Goal: Task Accomplishment & Management: Manage account settings

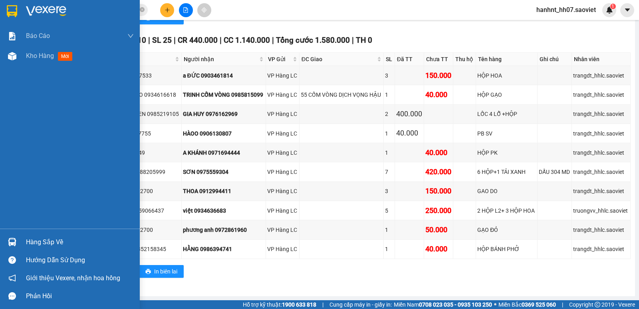
click at [29, 241] on div "Hàng sắp về" at bounding box center [80, 242] width 108 height 12
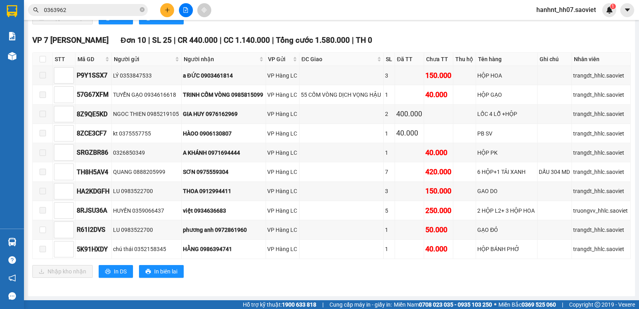
click at [220, 54] on section "Kết quả tìm kiếm ( 614 ) Bộ lọc Mã ĐH Trạng thái Món hàng Thu hộ Tổng cước Chưa…" at bounding box center [319, 154] width 639 height 309
click at [41, 61] on input "checkbox" at bounding box center [43, 59] width 6 height 6
checkbox input "true"
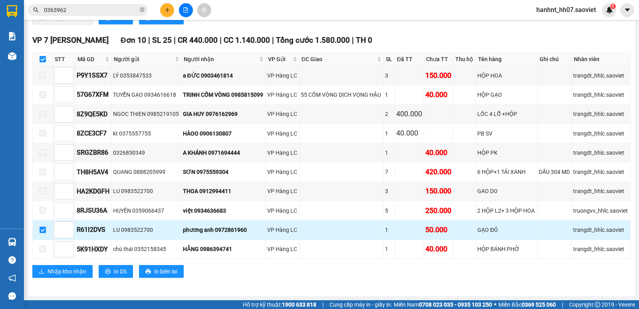
click at [42, 227] on input "checkbox" at bounding box center [43, 230] width 6 height 6
checkbox input "false"
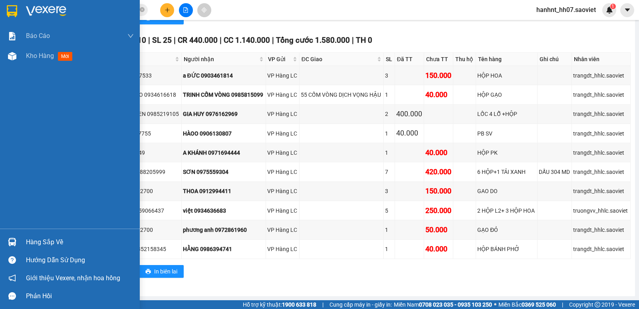
click at [16, 243] on img at bounding box center [12, 242] width 8 height 8
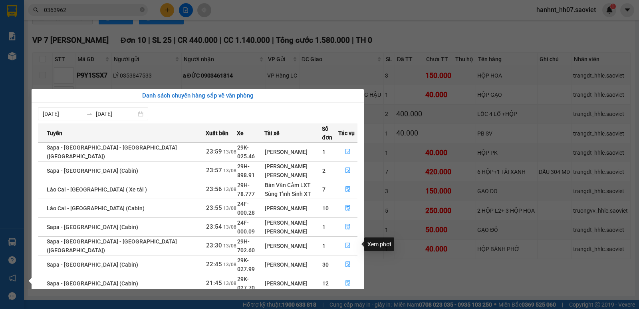
click at [346, 280] on icon "file-done" at bounding box center [348, 283] width 6 height 6
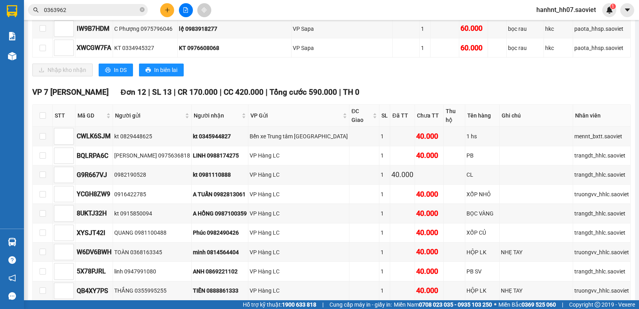
scroll to position [714, 0]
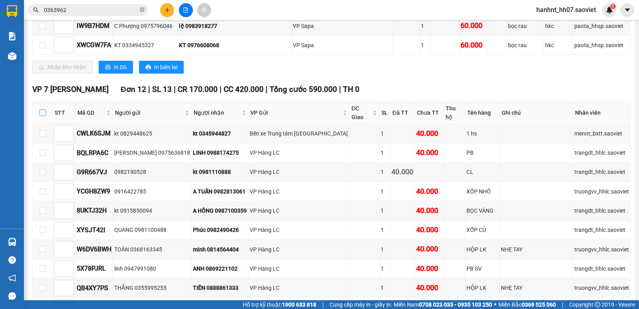
click at [45, 110] on input "checkbox" at bounding box center [43, 112] width 6 height 6
checkbox input "true"
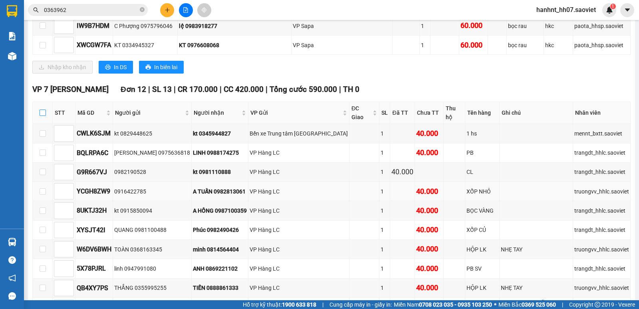
checkbox input "true"
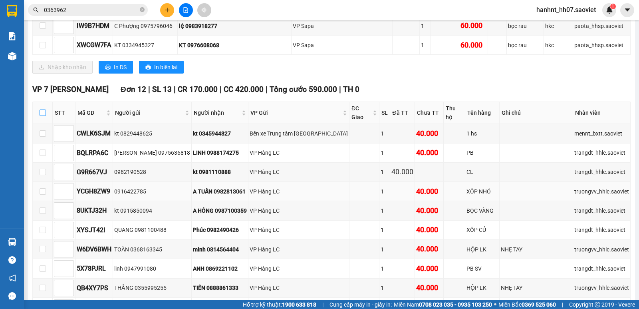
checkbox input "true"
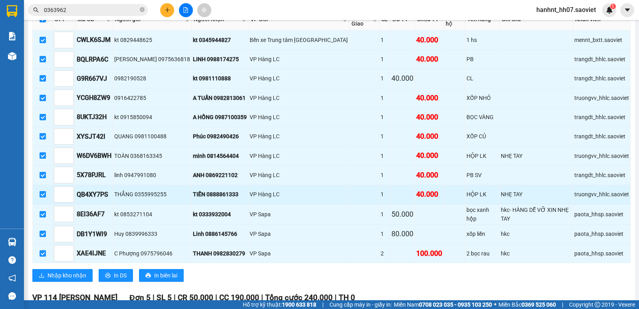
scroll to position [808, 0]
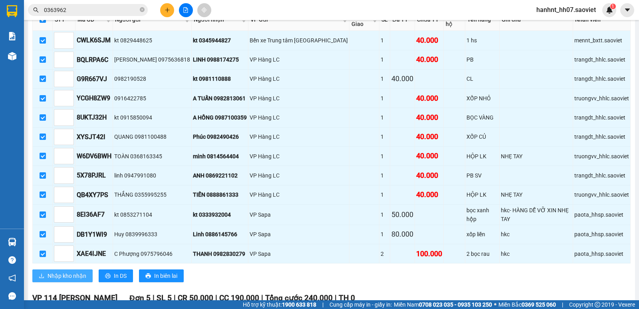
click at [44, 273] on icon "download" at bounding box center [42, 276] width 6 height 6
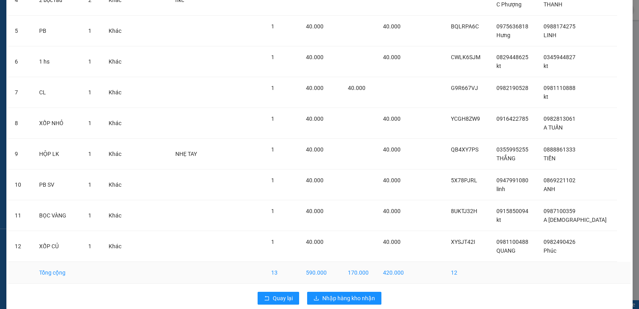
scroll to position [186, 0]
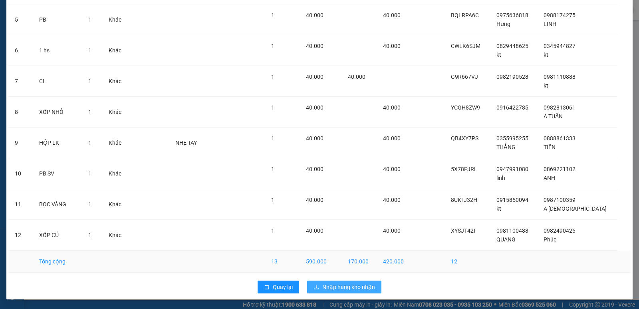
click at [347, 283] on span "Nhập hàng kho nhận" at bounding box center [348, 287] width 53 height 9
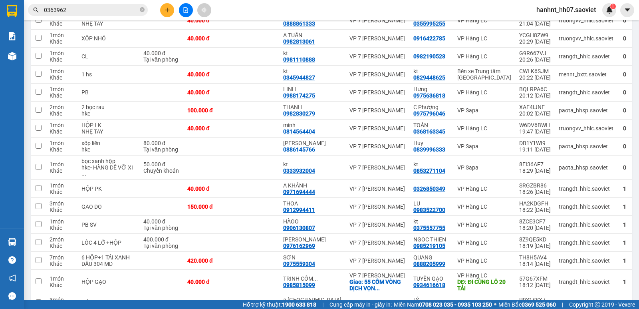
scroll to position [187, 0]
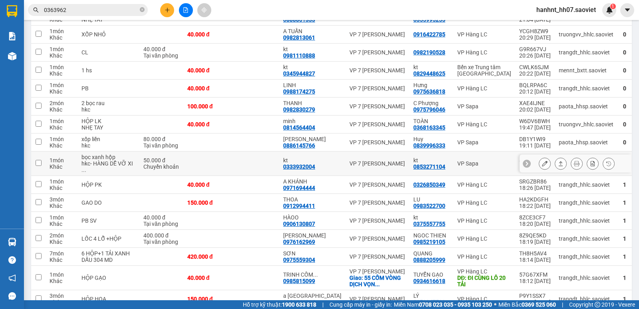
drag, startPoint x: 237, startPoint y: 163, endPoint x: 234, endPoint y: 141, distance: 21.4
click at [237, 162] on td at bounding box center [255, 163] width 48 height 24
checkbox input "true"
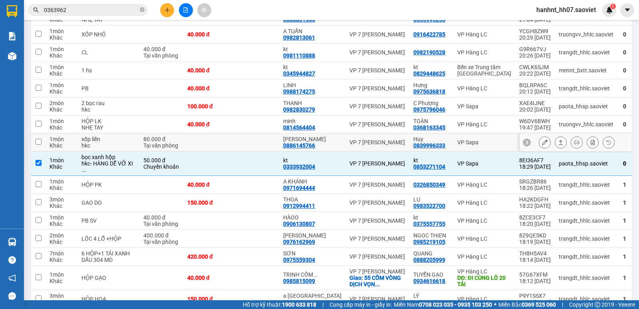
drag, startPoint x: 234, startPoint y: 130, endPoint x: 235, endPoint y: 119, distance: 11.2
drag, startPoint x: 235, startPoint y: 119, endPoint x: 235, endPoint y: 97, distance: 22.4
click at [235, 115] on td at bounding box center [255, 124] width 48 height 18
checkbox input "true"
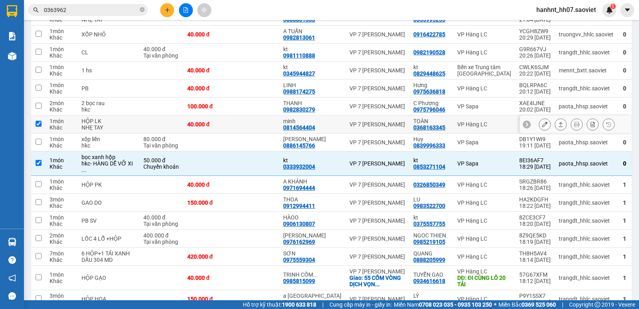
click at [235, 105] on td at bounding box center [255, 107] width 48 height 18
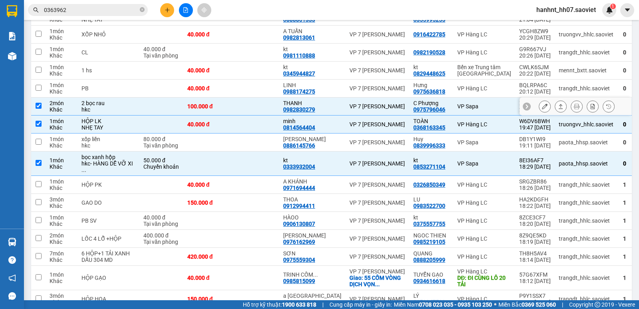
checkbox input "true"
drag, startPoint x: 235, startPoint y: 97, endPoint x: 236, endPoint y: 65, distance: 31.6
click at [236, 65] on td at bounding box center [255, 71] width 48 height 18
checkbox input "true"
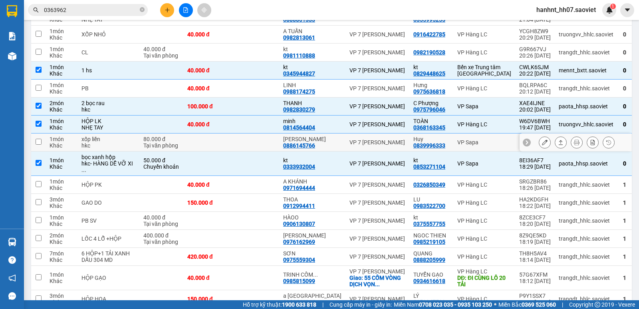
drag, startPoint x: 243, startPoint y: 139, endPoint x: 243, endPoint y: 98, distance: 41.2
click at [243, 133] on td at bounding box center [255, 142] width 48 height 18
checkbox input "true"
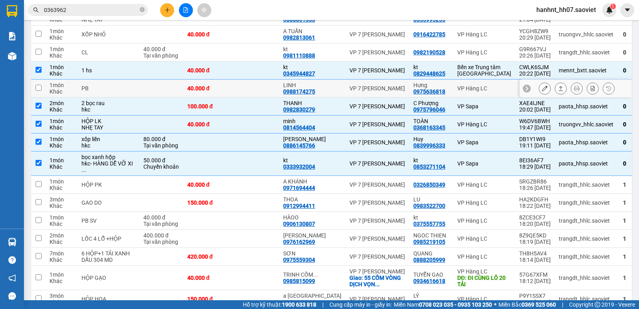
drag, startPoint x: 243, startPoint y: 82, endPoint x: 241, endPoint y: 59, distance: 23.2
click at [243, 80] on td at bounding box center [255, 89] width 48 height 18
checkbox input "true"
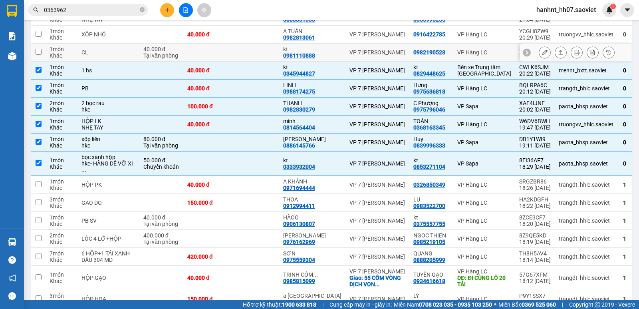
drag, startPoint x: 242, startPoint y: 46, endPoint x: 242, endPoint y: 34, distance: 12.8
click at [242, 44] on td at bounding box center [255, 53] width 48 height 18
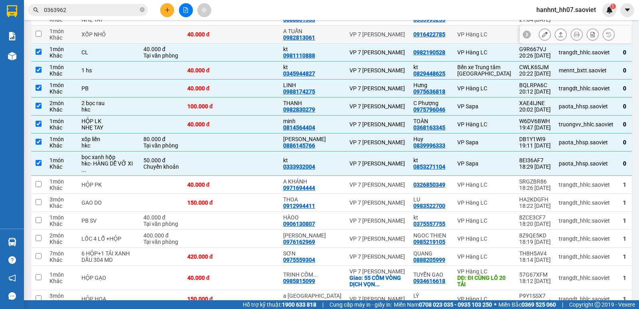
checkbox input "true"
drag, startPoint x: 242, startPoint y: 34, endPoint x: 242, endPoint y: 26, distance: 7.2
click at [242, 27] on td at bounding box center [255, 35] width 48 height 18
checkbox input "true"
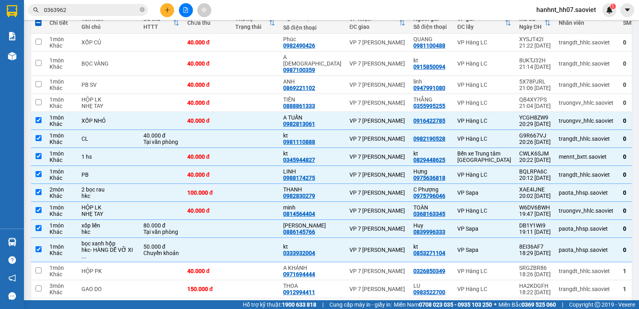
scroll to position [27, 0]
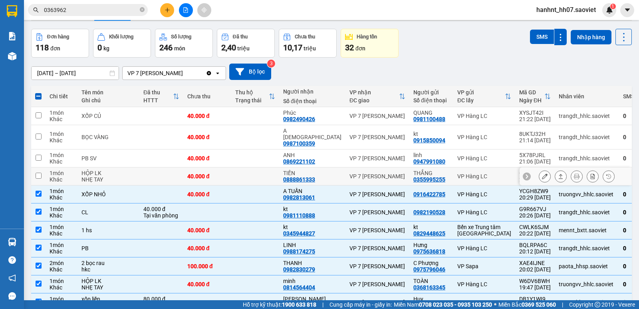
drag, startPoint x: 243, startPoint y: 165, endPoint x: 242, endPoint y: 148, distance: 16.8
drag, startPoint x: 242, startPoint y: 148, endPoint x: 241, endPoint y: 138, distance: 9.7
click at [242, 149] on td at bounding box center [255, 158] width 48 height 18
checkbox input "true"
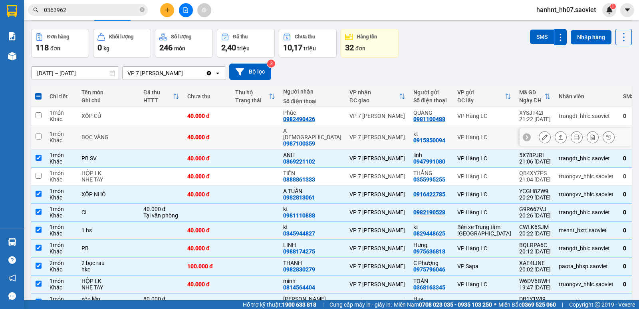
drag, startPoint x: 241, startPoint y: 138, endPoint x: 241, endPoint y: 110, distance: 28.0
click at [240, 131] on td at bounding box center [255, 137] width 48 height 24
checkbox input "true"
click at [240, 112] on td at bounding box center [255, 116] width 48 height 18
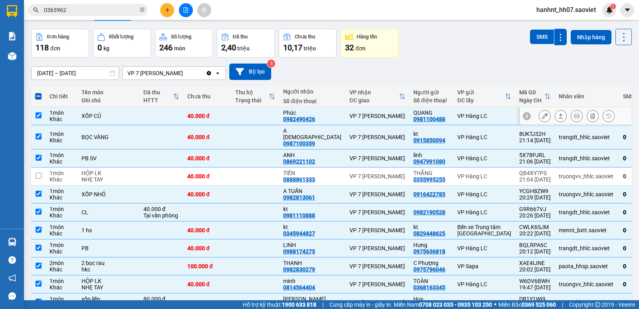
click at [241, 110] on td at bounding box center [255, 116] width 48 height 18
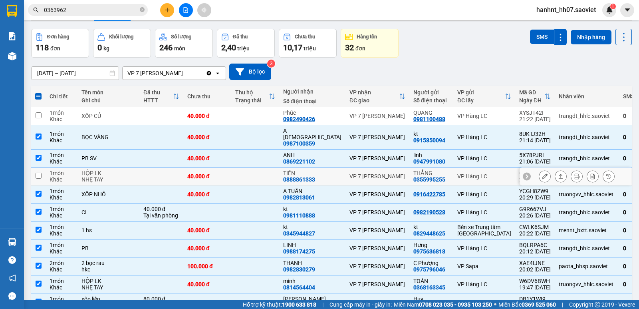
drag, startPoint x: 249, startPoint y: 173, endPoint x: 243, endPoint y: 124, distance: 49.6
click at [243, 112] on td at bounding box center [255, 116] width 48 height 18
checkbox input "true"
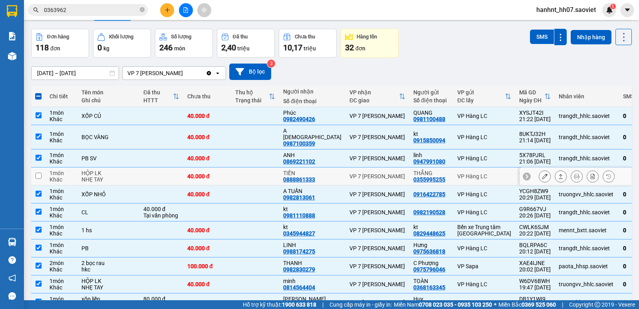
drag, startPoint x: 245, startPoint y: 170, endPoint x: 345, endPoint y: 143, distance: 104.3
click at [245, 170] on td at bounding box center [255, 176] width 48 height 18
checkbox input "true"
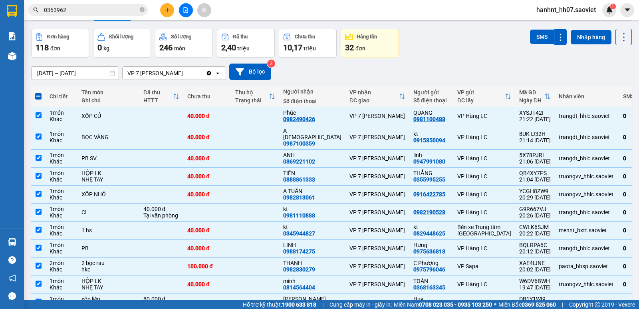
scroll to position [0, 0]
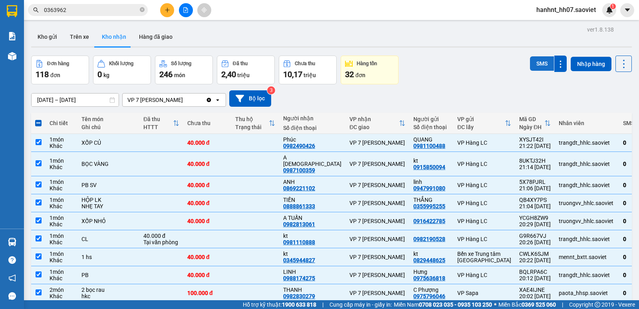
click at [530, 58] on button "SMS" at bounding box center [542, 63] width 24 height 14
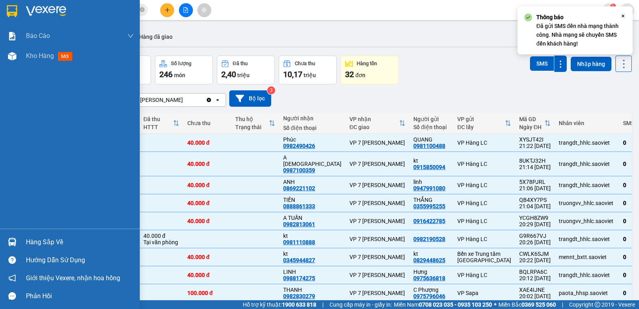
drag, startPoint x: 51, startPoint y: 240, endPoint x: 85, endPoint y: 237, distance: 34.2
click at [52, 241] on div "Hàng sắp về" at bounding box center [80, 242] width 108 height 12
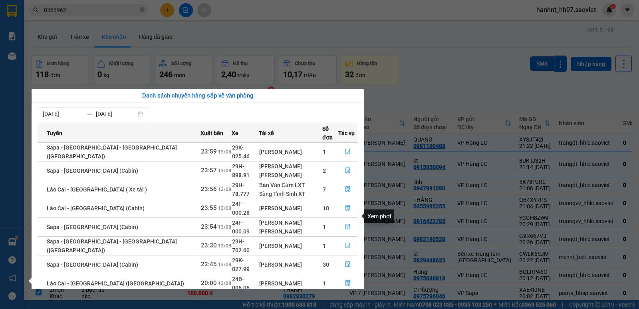
click at [345, 243] on icon "file-done" at bounding box center [348, 246] width 6 height 6
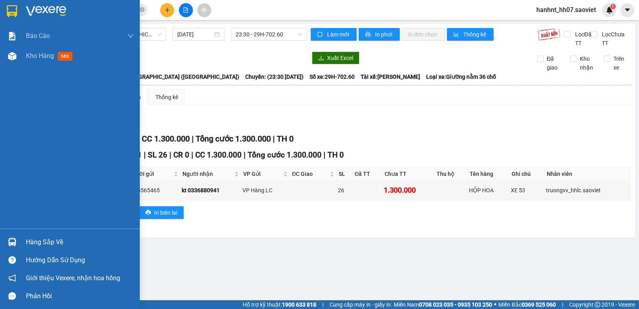
click at [69, 239] on div "Hàng sắp về" at bounding box center [80, 242] width 108 height 12
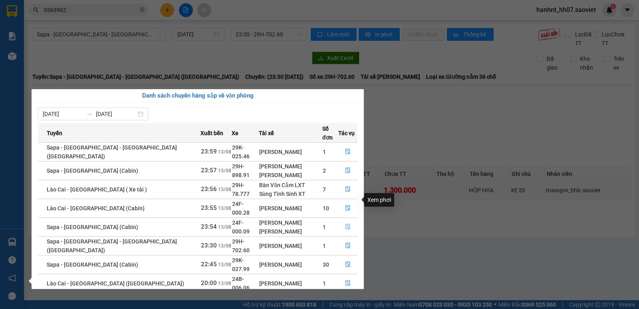
click at [342, 221] on button "button" at bounding box center [348, 227] width 18 height 13
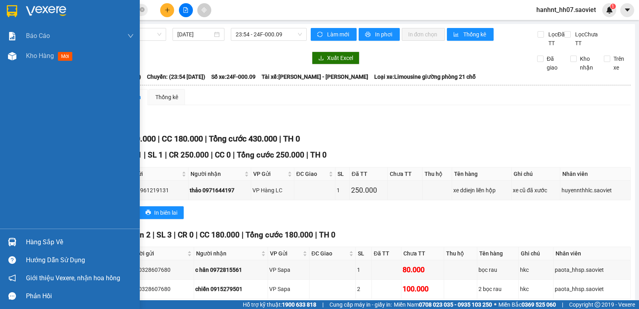
click at [6, 244] on div at bounding box center [12, 242] width 14 height 14
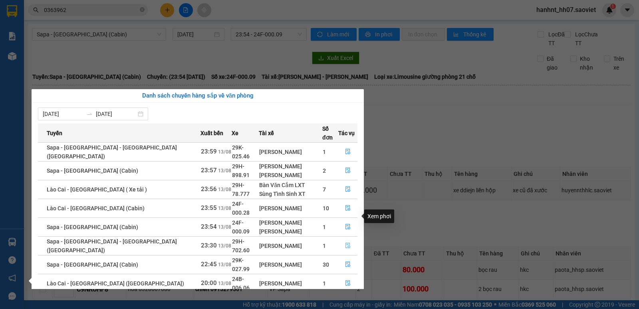
click at [345, 243] on icon "file-done" at bounding box center [348, 246] width 6 height 6
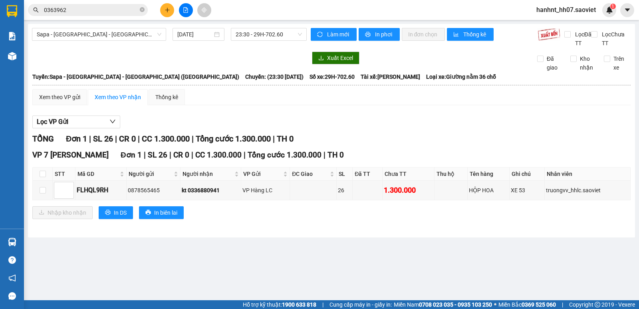
click at [108, 12] on input "0363962" at bounding box center [91, 10] width 94 height 9
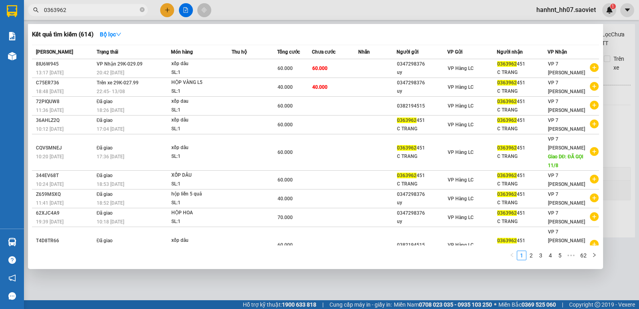
click at [108, 12] on input "0363962" at bounding box center [91, 10] width 94 height 9
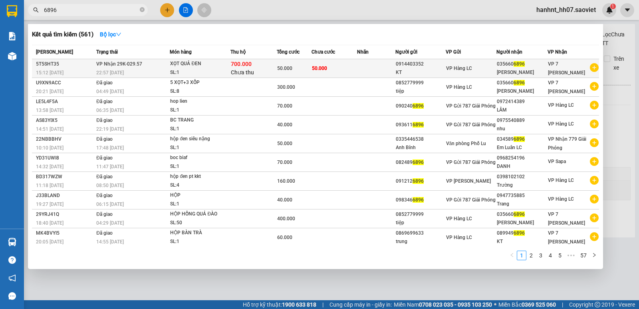
type input "6896"
click at [222, 63] on div "XỌT QUẢ ĐEN" at bounding box center [200, 64] width 60 height 9
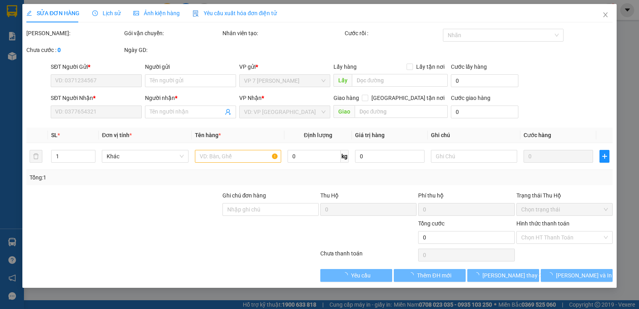
type input "0914403352"
type input "KT"
type input "0356606896"
type input "[PERSON_NAME]"
type input "700.000"
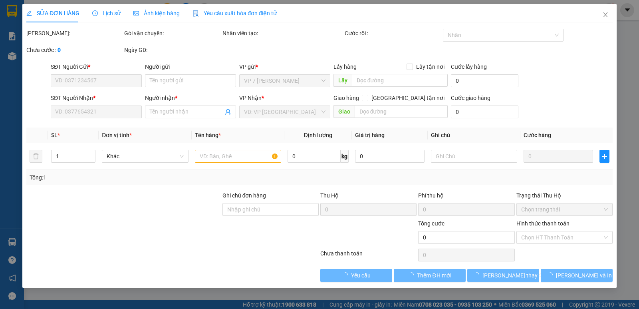
type input "15.000"
type input "50.000"
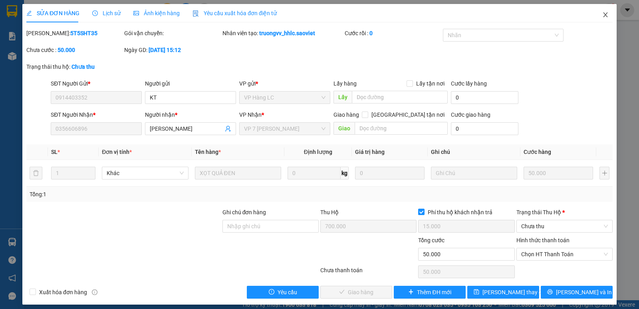
click at [603, 16] on icon "close" at bounding box center [605, 14] width 4 height 5
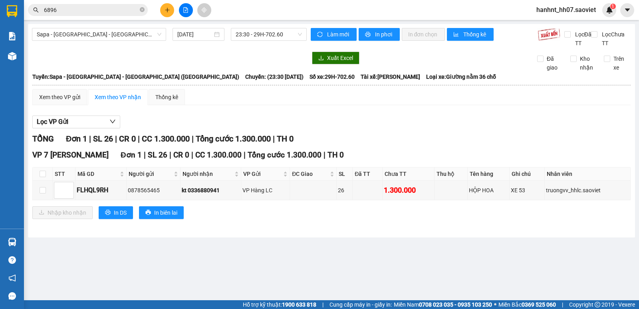
click at [93, 9] on input "6896" at bounding box center [91, 10] width 94 height 9
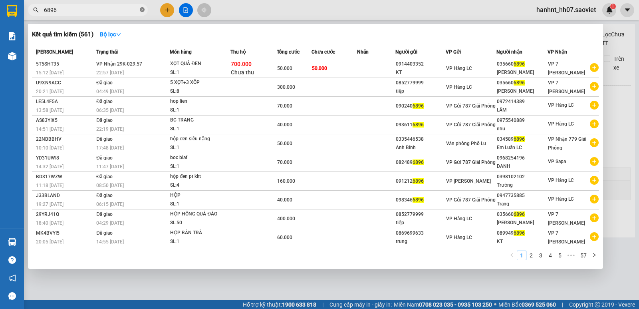
click at [143, 7] on span at bounding box center [142, 10] width 5 height 8
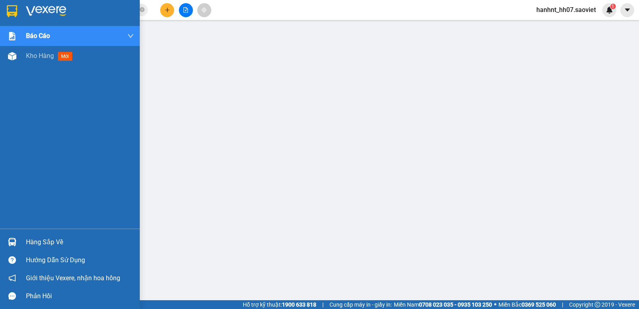
click at [42, 241] on div "Hàng sắp về" at bounding box center [80, 242] width 108 height 12
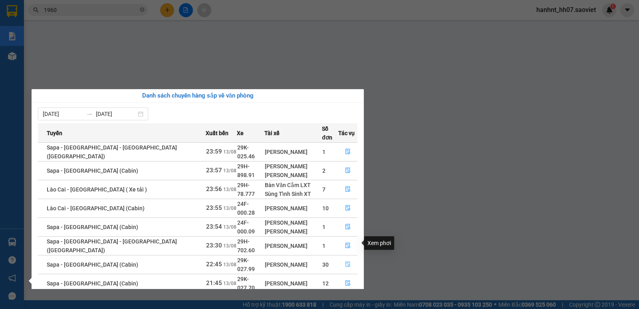
click at [345, 261] on icon "file-done" at bounding box center [348, 264] width 6 height 6
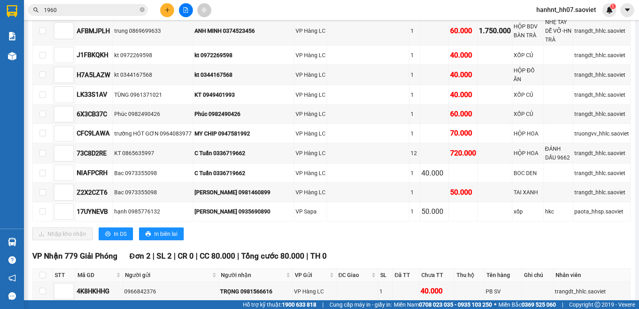
scroll to position [606, 0]
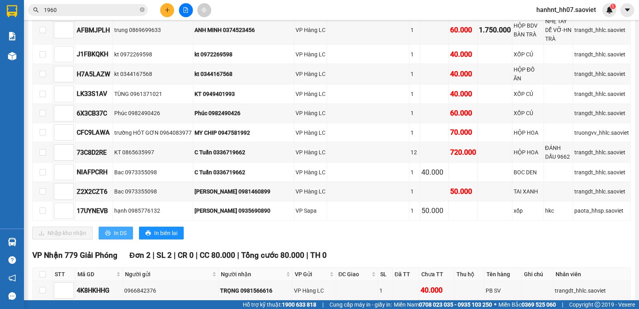
click at [121, 229] on span "In DS" at bounding box center [120, 233] width 13 height 9
click at [119, 5] on span "1960" at bounding box center [88, 10] width 120 height 12
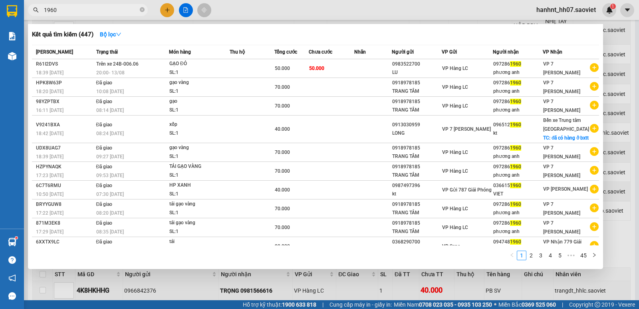
click at [118, 12] on input "1960" at bounding box center [91, 10] width 94 height 9
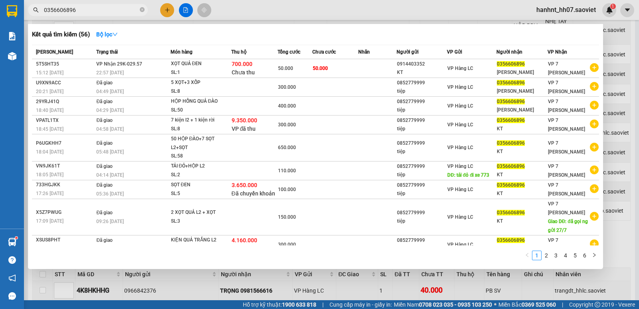
type input "0356606896"
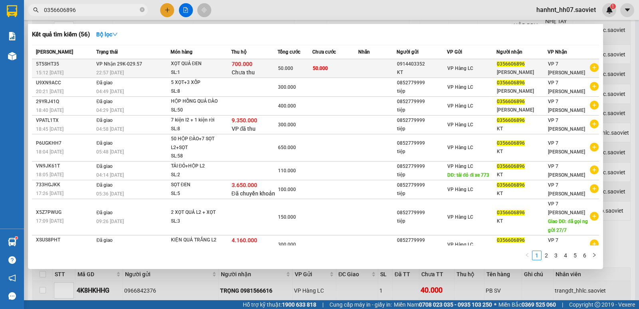
click at [310, 62] on td "50.000" at bounding box center [295, 68] width 35 height 19
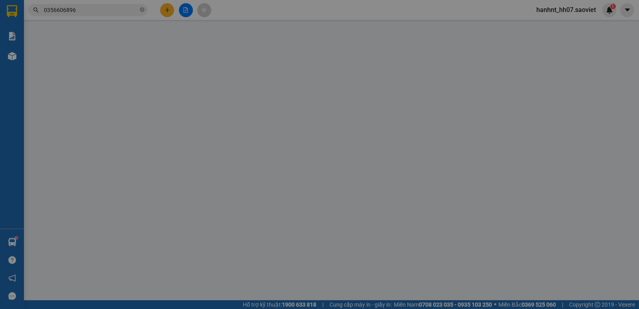
type input "0914403352"
type input "KT"
type input "0356606896"
type input "[PERSON_NAME]"
type input "700.000"
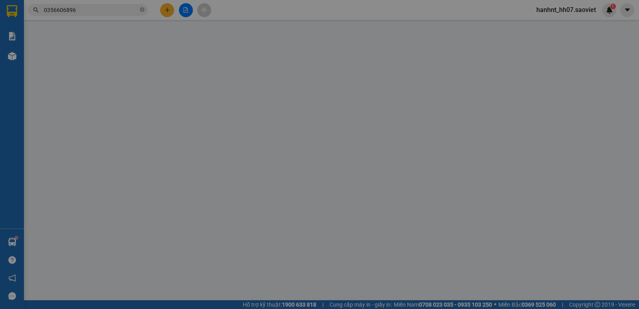
type input "15.000"
type input "50.000"
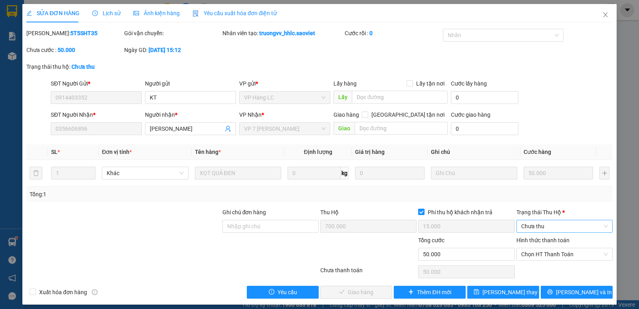
click at [560, 228] on span "Chưa thu" at bounding box center [564, 226] width 87 height 12
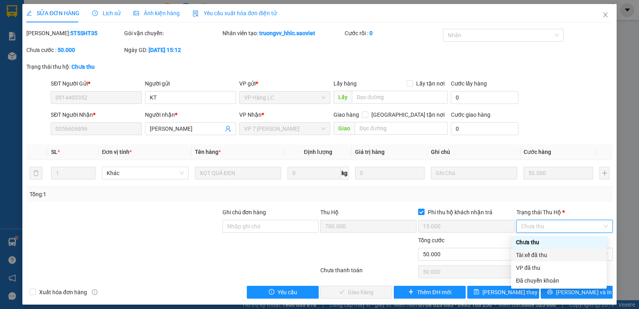
click at [553, 253] on div "Tài xế đã thu" at bounding box center [559, 255] width 86 height 9
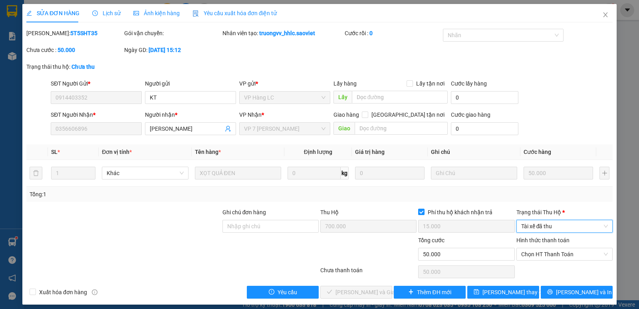
drag, startPoint x: 557, startPoint y: 227, endPoint x: 542, endPoint y: 266, distance: 42.4
click at [557, 230] on span "Tài xế đã thu" at bounding box center [564, 226] width 87 height 12
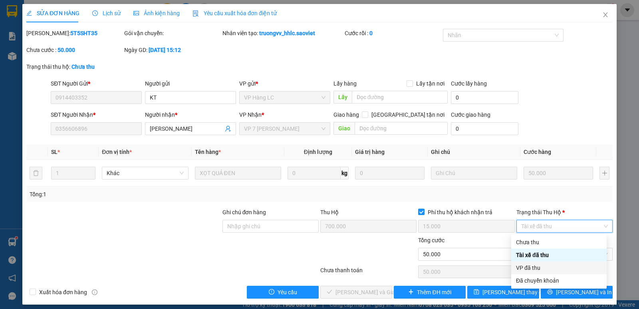
click at [537, 272] on div "VP đã thu" at bounding box center [559, 267] width 96 height 13
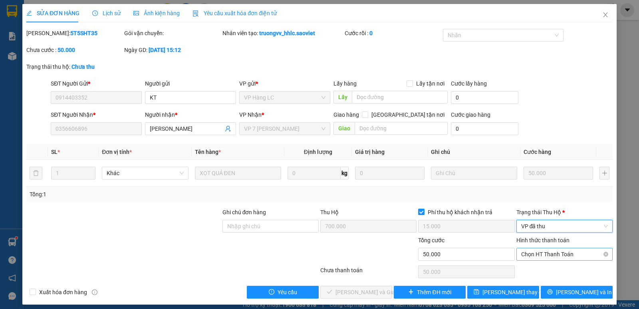
click at [548, 256] on span "Chọn HT Thanh Toán" at bounding box center [564, 254] width 87 height 12
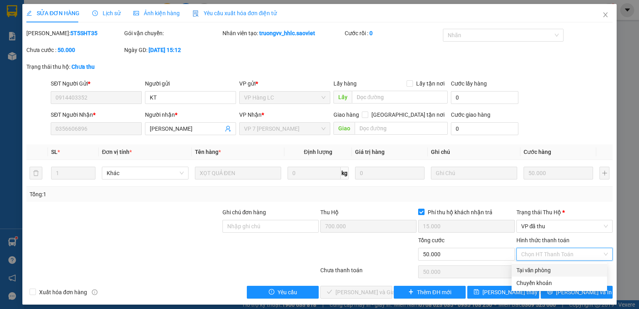
click at [545, 271] on div "Tại văn phòng" at bounding box center [560, 270] width 86 height 9
type input "0"
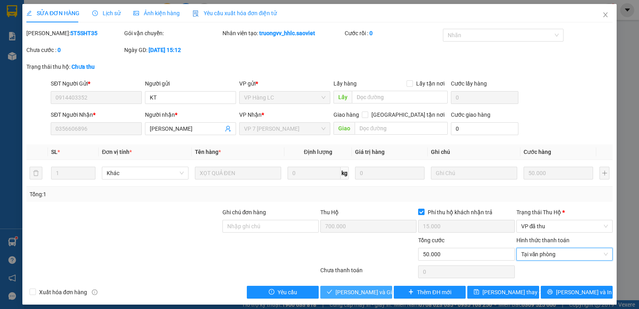
click at [366, 290] on span "[PERSON_NAME] và Giao hàng" at bounding box center [374, 292] width 77 height 9
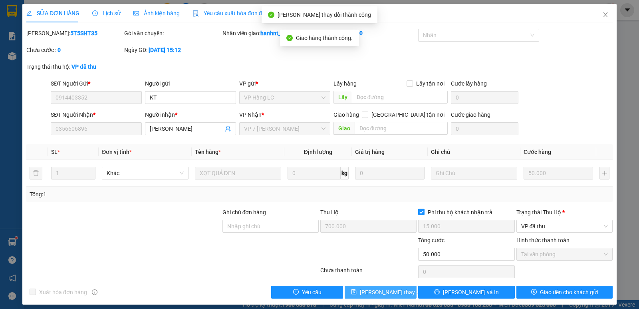
click at [384, 292] on span "[PERSON_NAME] thay đổi" at bounding box center [392, 292] width 64 height 9
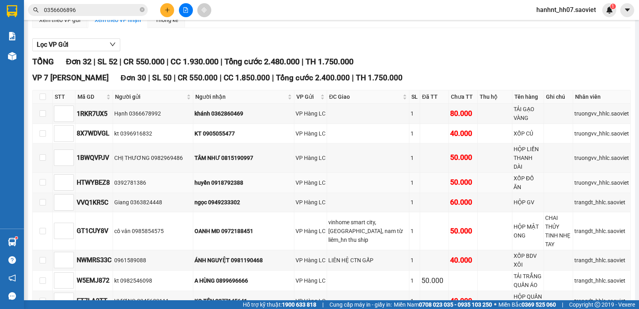
scroll to position [73, 0]
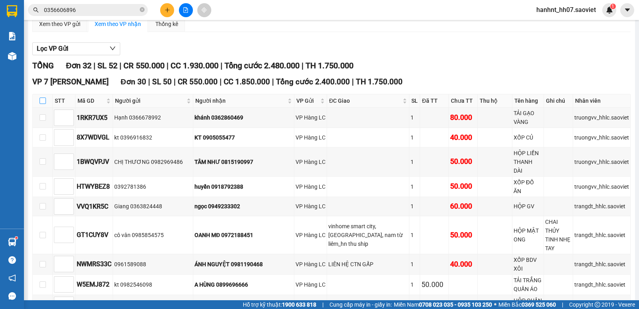
click at [42, 100] on input "checkbox" at bounding box center [43, 101] width 6 height 6
checkbox input "true"
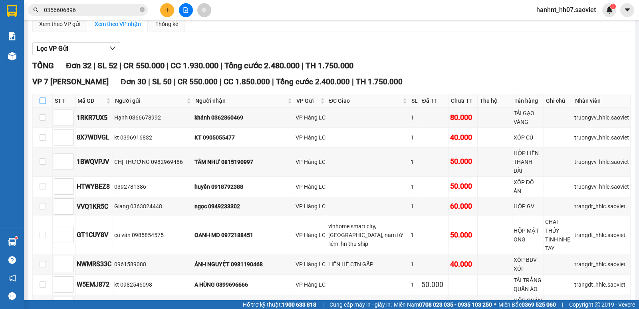
checkbox input "true"
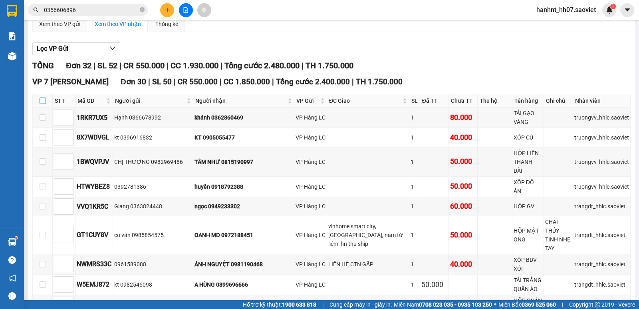
checkbox input "true"
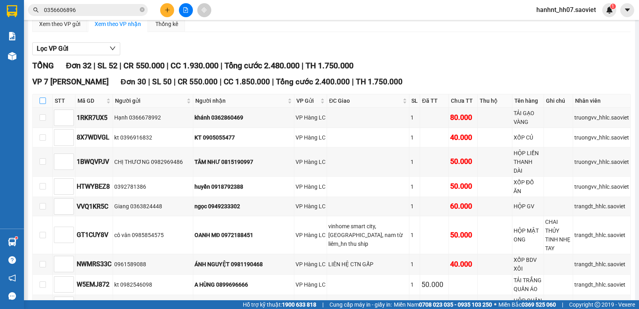
checkbox input "true"
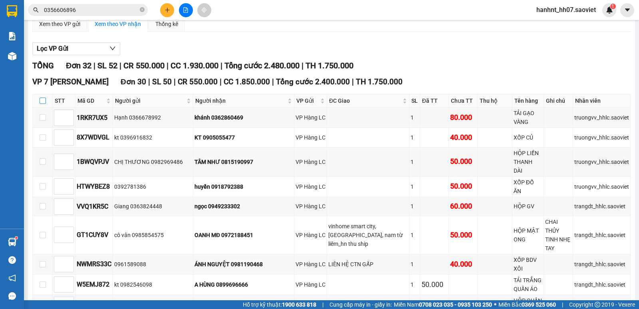
checkbox input "true"
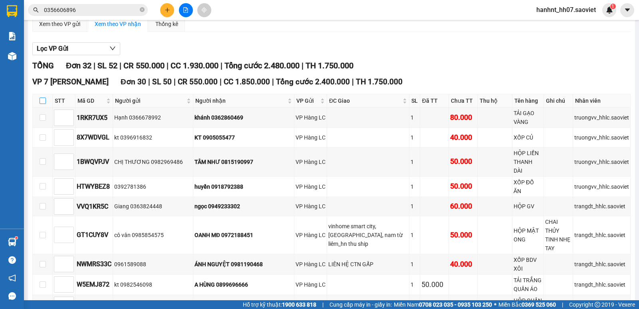
checkbox input "true"
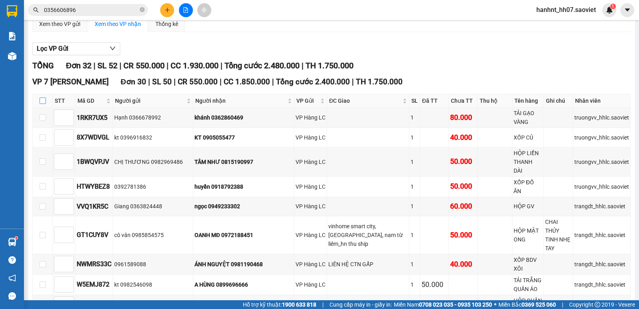
checkbox input "true"
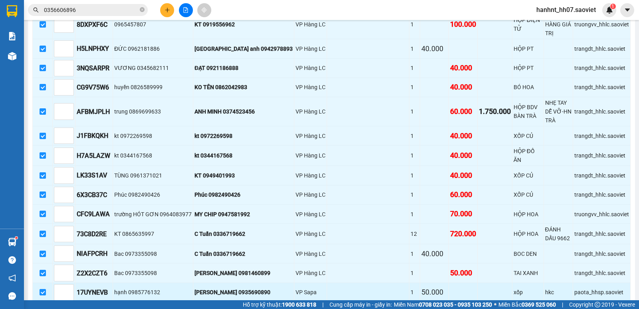
scroll to position [606, 0]
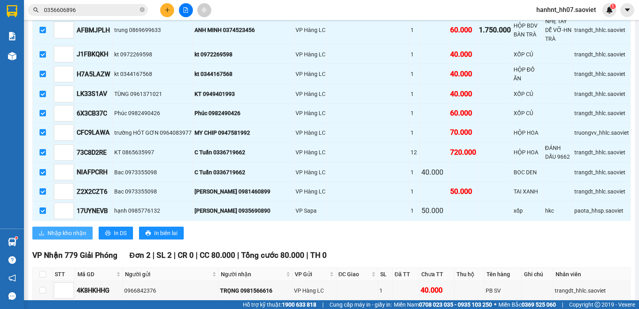
click at [74, 229] on span "Nhập kho nhận" at bounding box center [67, 233] width 39 height 9
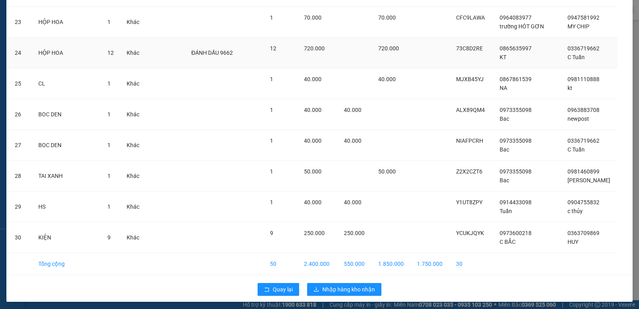
scroll to position [740, 0]
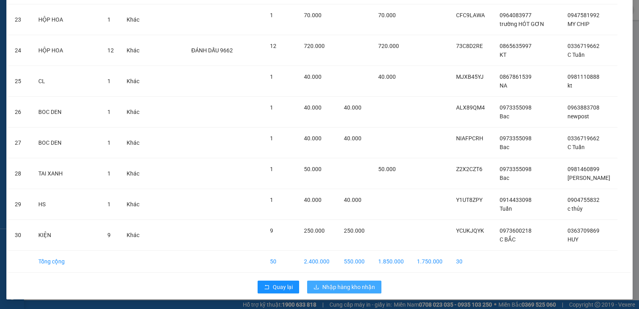
click at [352, 285] on span "Nhập hàng kho nhận" at bounding box center [348, 287] width 53 height 9
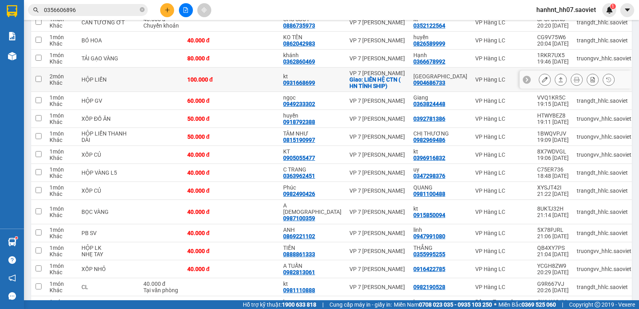
scroll to position [546, 0]
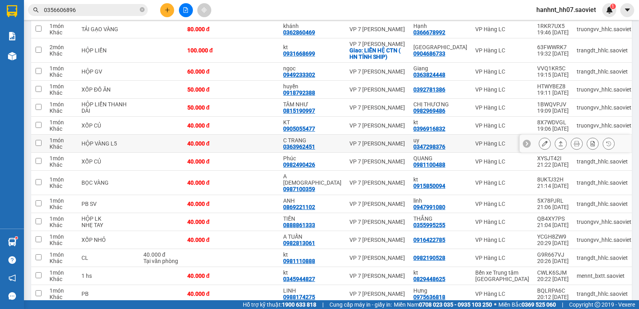
drag, startPoint x: 227, startPoint y: 194, endPoint x: 230, endPoint y: 170, distance: 24.1
click at [231, 135] on td at bounding box center [255, 126] width 48 height 18
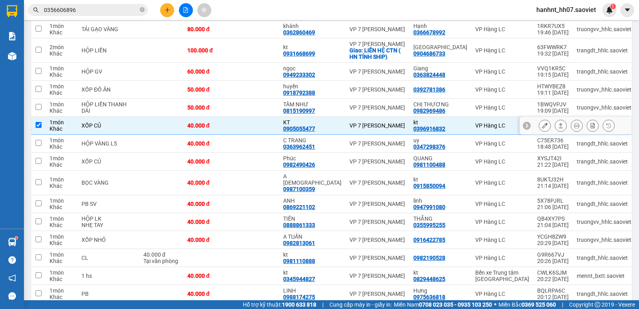
checkbox input "true"
drag, startPoint x: 230, startPoint y: 170, endPoint x: 230, endPoint y: 163, distance: 7.2
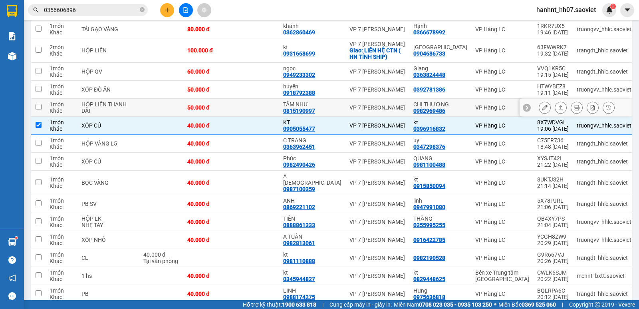
drag, startPoint x: 230, startPoint y: 163, endPoint x: 231, endPoint y: 150, distance: 12.4
click at [231, 117] on td at bounding box center [255, 108] width 48 height 18
checkbox input "true"
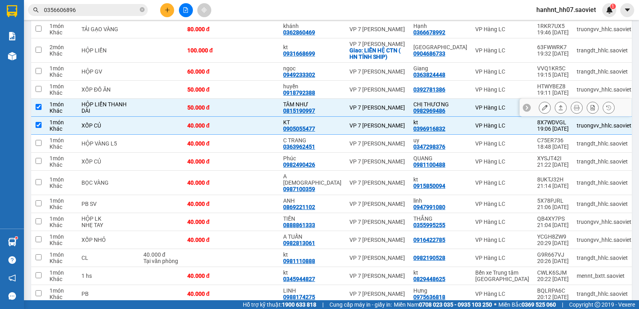
drag, startPoint x: 231, startPoint y: 150, endPoint x: 232, endPoint y: 139, distance: 11.6
drag, startPoint x: 232, startPoint y: 139, endPoint x: 235, endPoint y: 127, distance: 12.3
click at [233, 99] on td at bounding box center [255, 90] width 48 height 18
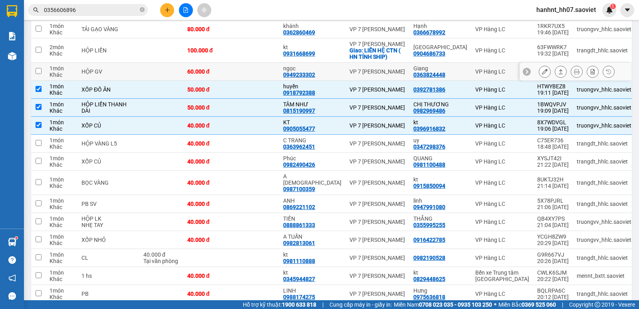
checkbox input "true"
drag, startPoint x: 235, startPoint y: 127, endPoint x: 237, endPoint y: 110, distance: 17.0
click at [236, 81] on td at bounding box center [255, 72] width 48 height 18
checkbox input "true"
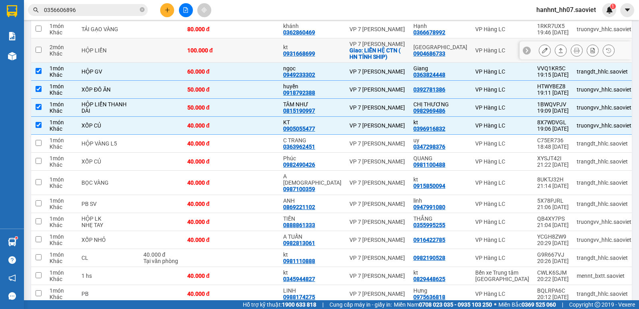
drag, startPoint x: 237, startPoint y: 110, endPoint x: 239, endPoint y: 90, distance: 19.7
click at [239, 63] on td at bounding box center [255, 50] width 48 height 24
checkbox input "true"
drag, startPoint x: 239, startPoint y: 90, endPoint x: 241, endPoint y: 73, distance: 17.6
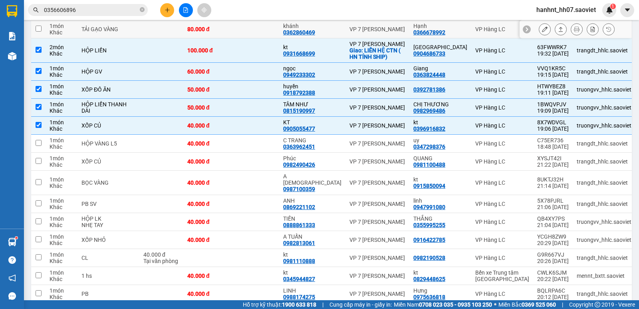
click at [241, 38] on td at bounding box center [255, 29] width 48 height 18
checkbox input "true"
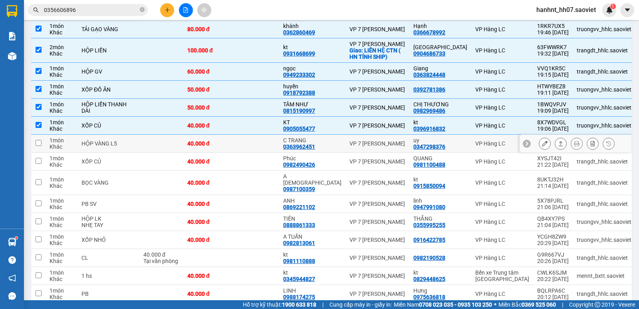
click at [245, 153] on td at bounding box center [255, 144] width 48 height 18
checkbox input "true"
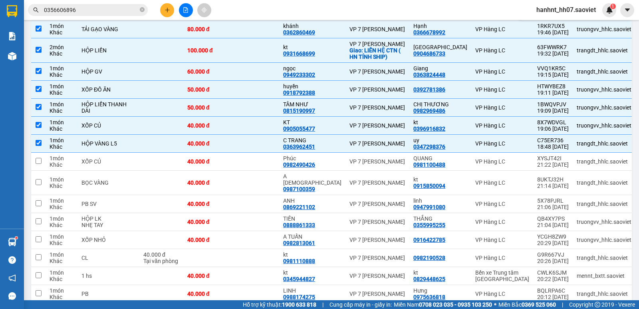
drag, startPoint x: 240, startPoint y: 55, endPoint x: 248, endPoint y: 35, distance: 21.5
click at [241, 20] on td at bounding box center [255, 11] width 48 height 18
checkbox input "true"
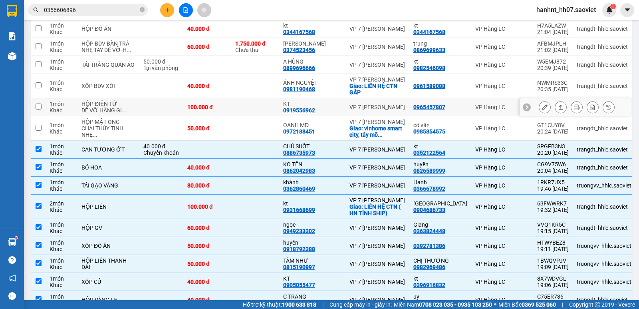
scroll to position [386, 0]
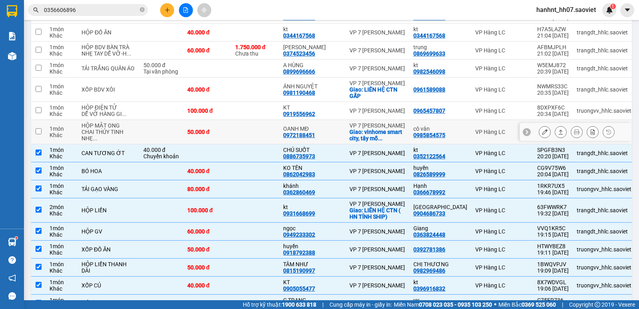
drag, startPoint x: 245, startPoint y: 165, endPoint x: 248, endPoint y: 121, distance: 43.7
drag, startPoint x: 248, startPoint y: 121, endPoint x: 248, endPoint y: 109, distance: 12.0
click at [248, 102] on td at bounding box center [255, 90] width 48 height 24
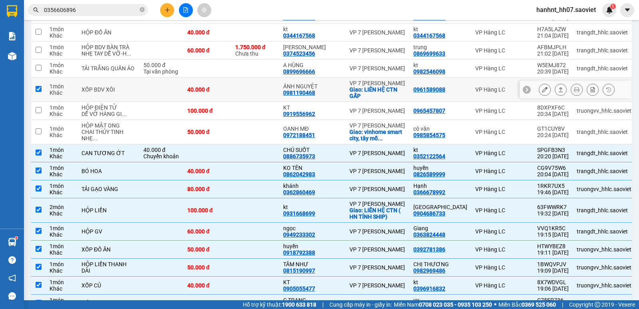
drag, startPoint x: 248, startPoint y: 109, endPoint x: 249, endPoint y: 87, distance: 22.0
click at [248, 100] on td at bounding box center [255, 90] width 48 height 24
checkbox input "false"
drag, startPoint x: 249, startPoint y: 87, endPoint x: 253, endPoint y: 62, distance: 25.0
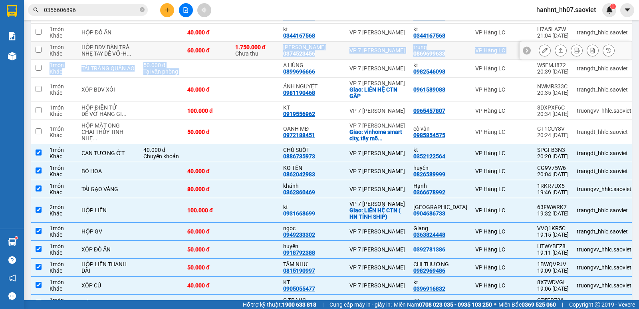
drag, startPoint x: 253, startPoint y: 36, endPoint x: 233, endPoint y: 175, distance: 139.6
click at [226, 0] on html "Kết quả tìm kiếm ( 56 ) Bộ lọc Mã ĐH Trạng thái Món hàng Thu hộ Tổng cước Chưa …" at bounding box center [319, 154] width 639 height 309
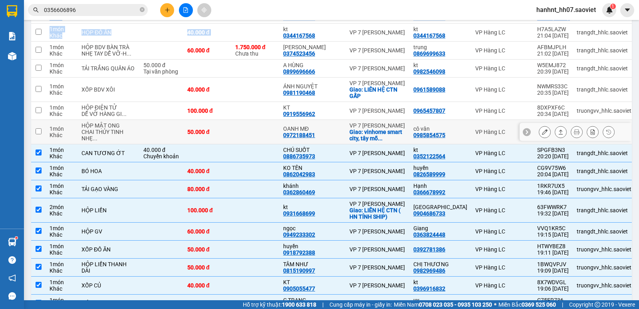
drag, startPoint x: 233, startPoint y: 176, endPoint x: 243, endPoint y: 132, distance: 45.2
click at [234, 144] on td at bounding box center [255, 132] width 48 height 24
checkbox input "true"
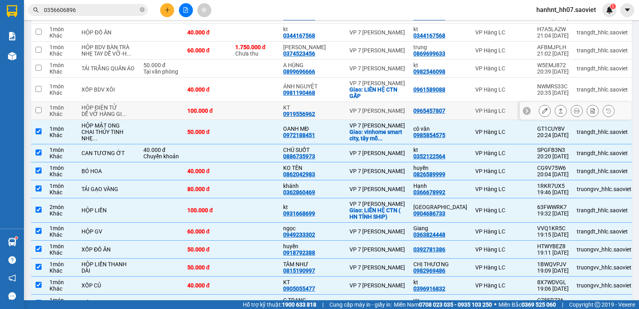
drag, startPoint x: 243, startPoint y: 132, endPoint x: 245, endPoint y: 117, distance: 14.8
drag, startPoint x: 245, startPoint y: 117, endPoint x: 245, endPoint y: 92, distance: 25.2
click at [245, 102] on td at bounding box center [255, 90] width 48 height 24
click at [245, 100] on td at bounding box center [255, 90] width 48 height 24
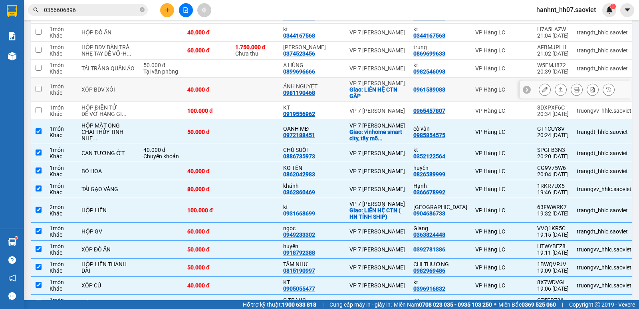
checkbox input "false"
drag, startPoint x: 245, startPoint y: 92, endPoint x: 248, endPoint y: 53, distance: 39.3
click at [248, 53] on td "1.750.000 đ Chưa thu" at bounding box center [255, 51] width 48 height 18
checkbox input "true"
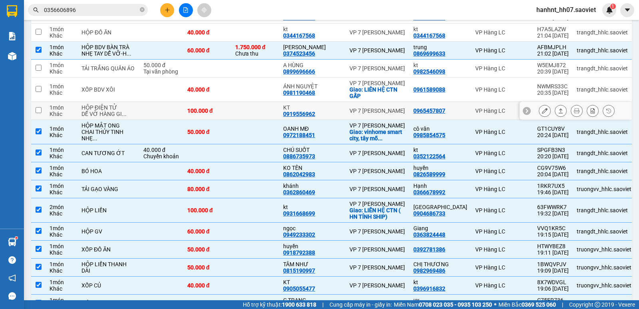
drag, startPoint x: 249, startPoint y: 142, endPoint x: 249, endPoint y: 123, distance: 18.4
click at [248, 120] on td at bounding box center [255, 111] width 48 height 18
checkbox input "true"
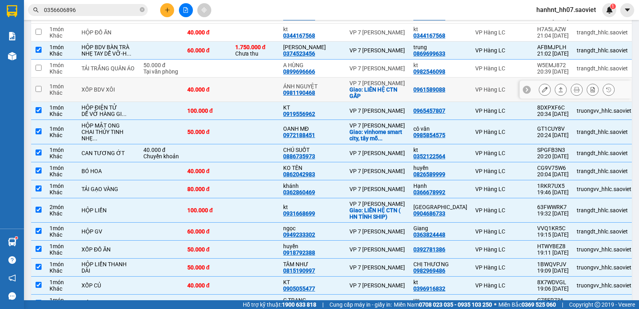
drag, startPoint x: 251, startPoint y: 107, endPoint x: 251, endPoint y: 88, distance: 19.2
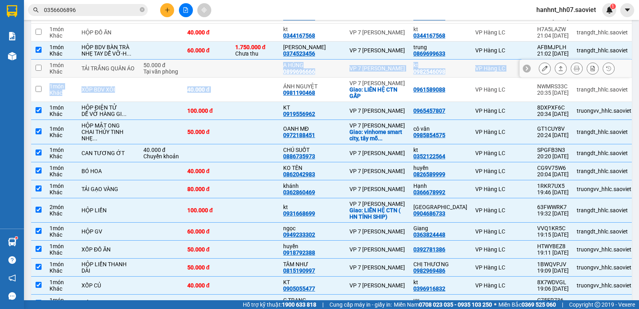
click at [251, 78] on td at bounding box center [255, 69] width 48 height 18
checkbox input "true"
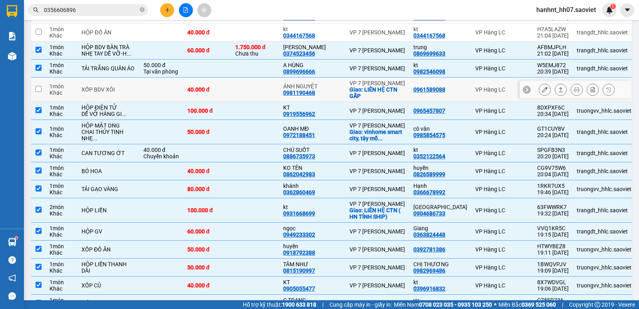
click at [246, 102] on td at bounding box center [255, 90] width 48 height 24
checkbox input "true"
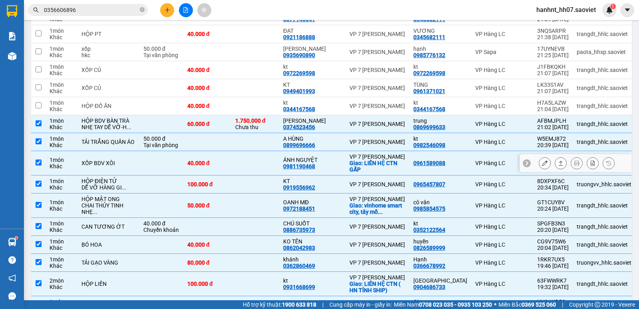
scroll to position [306, 0]
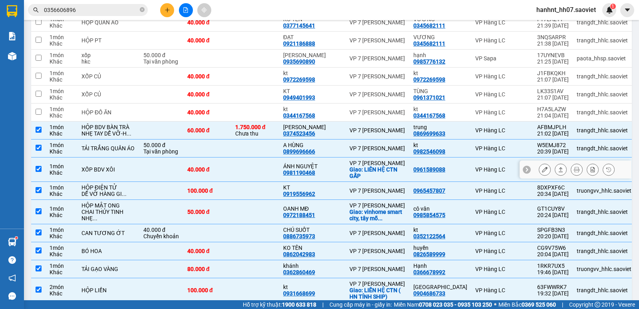
drag, startPoint x: 246, startPoint y: 119, endPoint x: 251, endPoint y: 98, distance: 21.3
click at [246, 114] on td at bounding box center [255, 112] width 48 height 18
click at [249, 103] on td at bounding box center [255, 95] width 48 height 18
checkbox input "true"
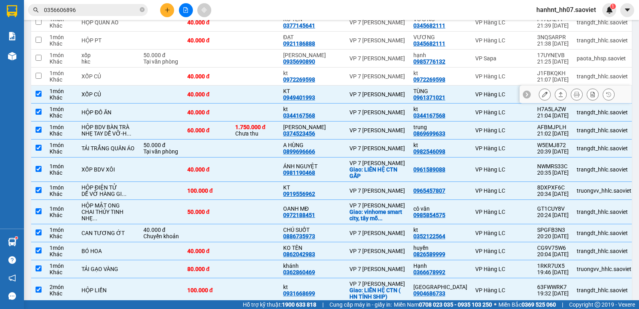
drag, startPoint x: 251, startPoint y: 98, endPoint x: 253, endPoint y: 87, distance: 11.0
drag, startPoint x: 253, startPoint y: 87, endPoint x: 253, endPoint y: 75, distance: 12.4
click at [253, 81] on td at bounding box center [255, 77] width 48 height 18
checkbox input "true"
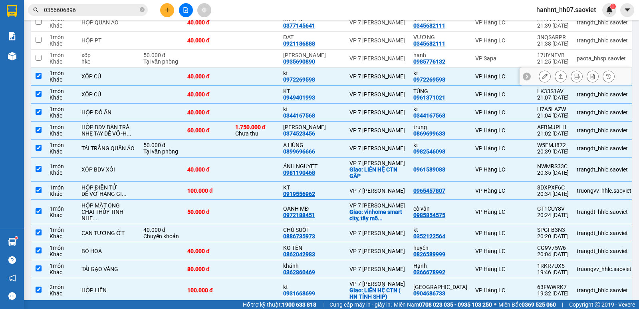
drag, startPoint x: 253, startPoint y: 75, endPoint x: 253, endPoint y: 68, distance: 6.8
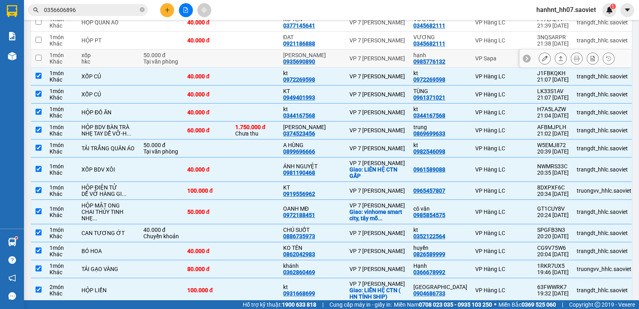
drag, startPoint x: 253, startPoint y: 68, endPoint x: 253, endPoint y: 58, distance: 10.4
click at [253, 64] on td at bounding box center [255, 59] width 48 height 18
checkbox input "true"
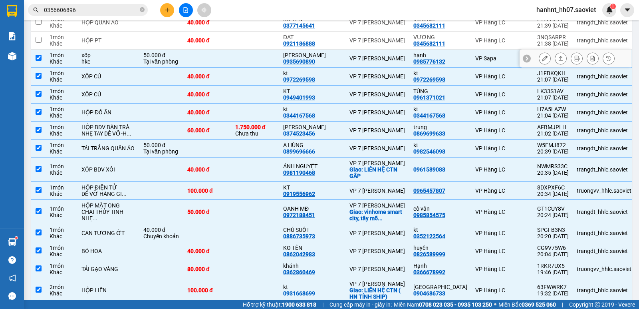
drag, startPoint x: 253, startPoint y: 58, endPoint x: 253, endPoint y: 49, distance: 8.8
drag, startPoint x: 253, startPoint y: 49, endPoint x: 258, endPoint y: 31, distance: 18.6
click at [255, 42] on td at bounding box center [255, 41] width 48 height 18
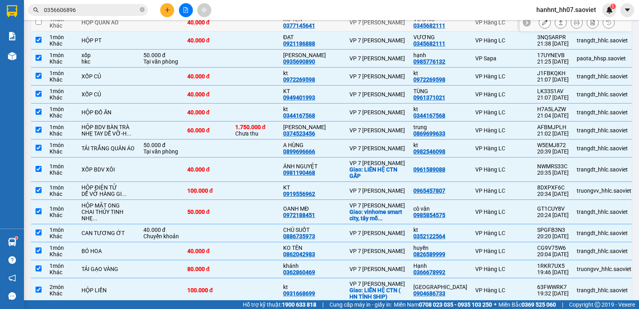
checkbox input "true"
click at [259, 30] on td at bounding box center [255, 23] width 48 height 18
checkbox input "true"
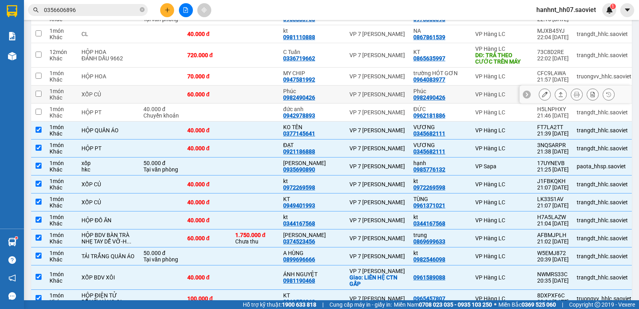
scroll to position [173, 0]
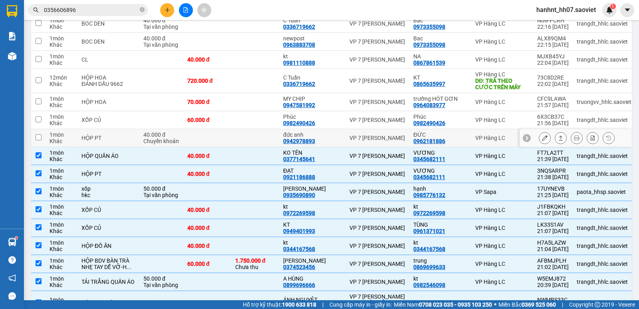
drag, startPoint x: 255, startPoint y: 143, endPoint x: 254, endPoint y: 116, distance: 26.8
click at [254, 117] on td at bounding box center [255, 120] width 48 height 18
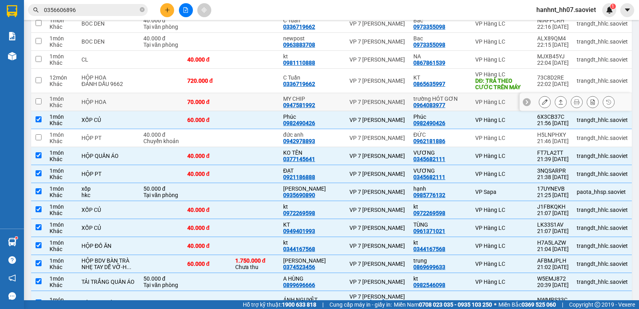
checkbox input "true"
drag, startPoint x: 254, startPoint y: 116, endPoint x: 254, endPoint y: 109, distance: 7.6
click at [254, 111] on td at bounding box center [255, 102] width 48 height 18
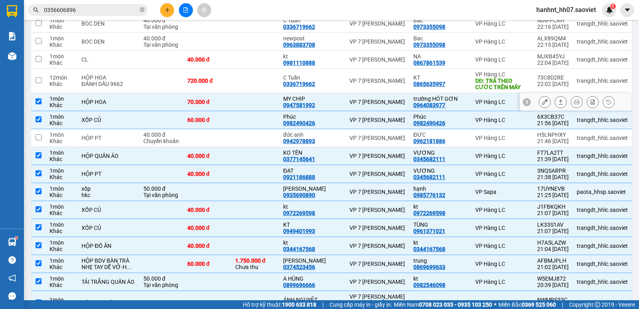
drag, startPoint x: 254, startPoint y: 109, endPoint x: 254, endPoint y: 100, distance: 8.8
click at [254, 103] on td at bounding box center [255, 102] width 48 height 18
drag
click at [255, 96] on td at bounding box center [255, 102] width 48 height 18
checkbox input "true"
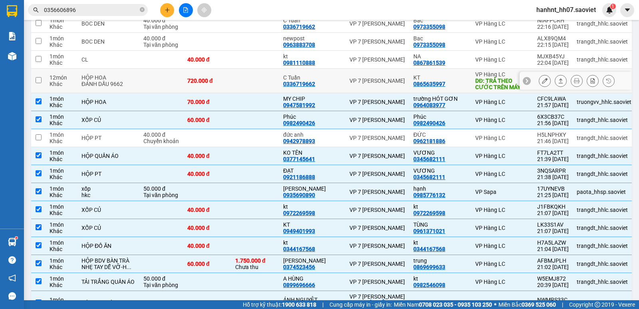
click at [256, 81] on td at bounding box center [255, 81] width 48 height 24
checkbox input "true"
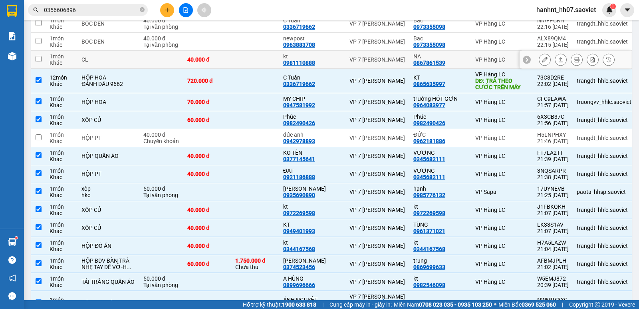
click at [258, 57] on td at bounding box center [255, 60] width 48 height 18
checkbox input "true"
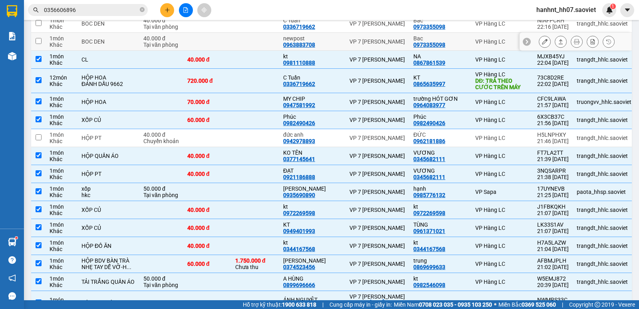
click at [279, 36] on td "newpost 0963883708" at bounding box center [312, 42] width 66 height 18
checkbox input "true"
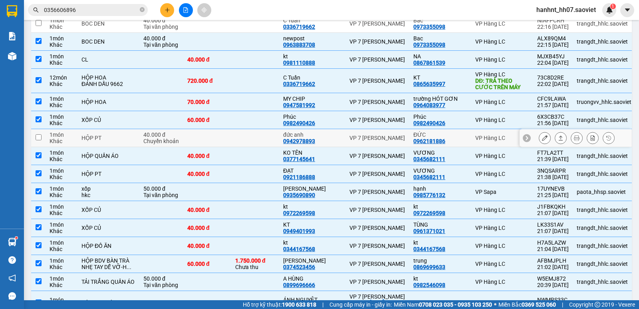
click at [241, 139] on td at bounding box center [255, 138] width 48 height 18
checkbox input "true"
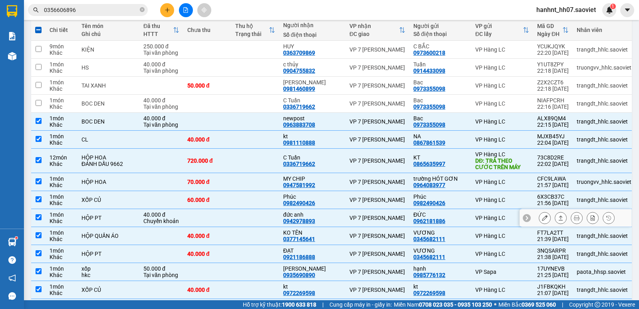
scroll to position [53, 0]
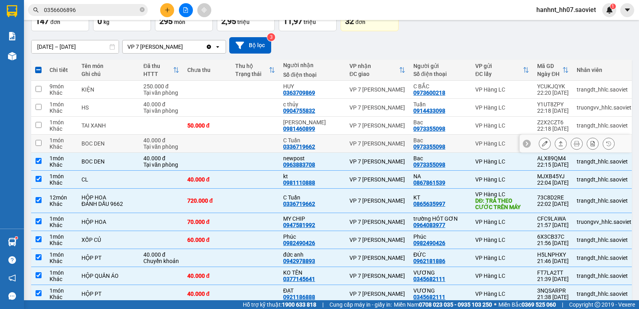
click at [240, 117] on td at bounding box center [255, 126] width 48 height 18
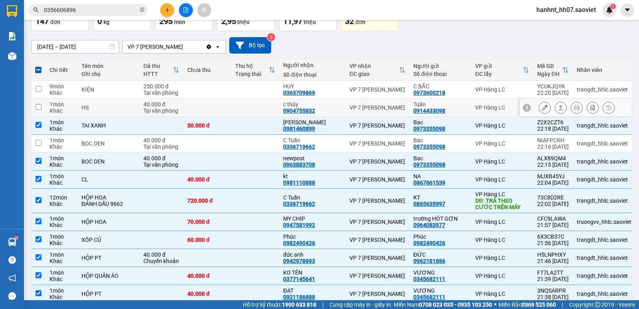
checkbox input "true"
click at [241, 105] on td at bounding box center [255, 108] width 48 height 18
checkbox input "true"
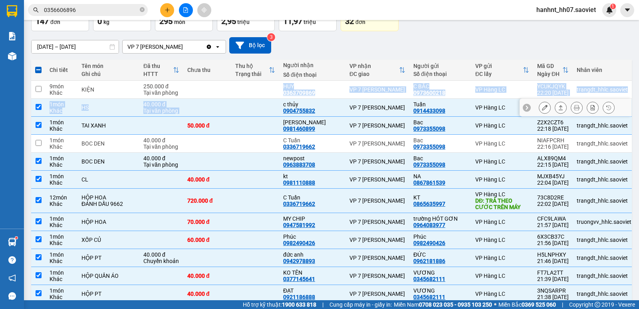
click at [241, 93] on td at bounding box center [255, 90] width 48 height 18
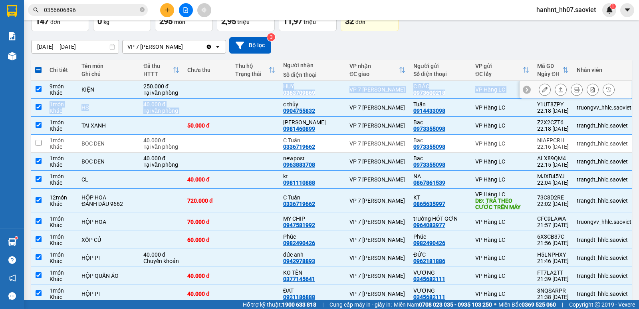
checkbox input "true"
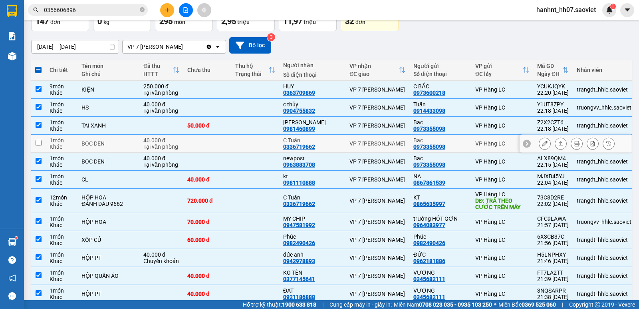
click at [253, 149] on td at bounding box center [255, 144] width 48 height 18
checkbox input "true"
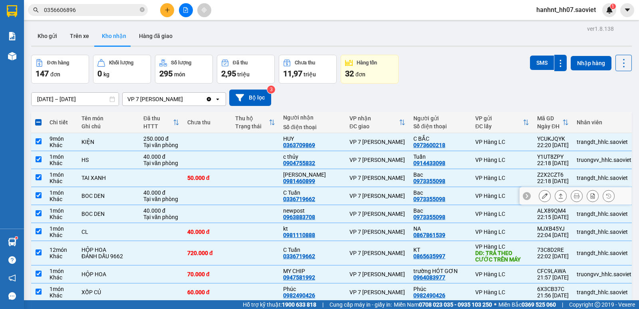
scroll to position [0, 0]
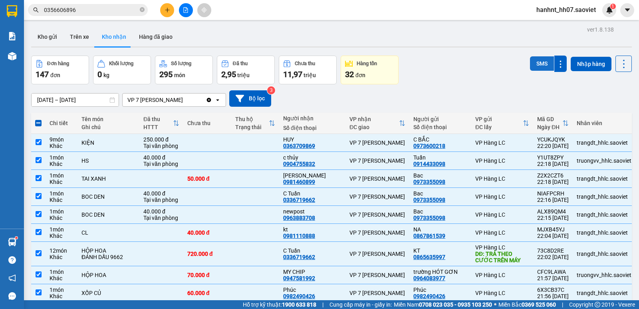
click at [530, 62] on button "SMS" at bounding box center [542, 63] width 24 height 14
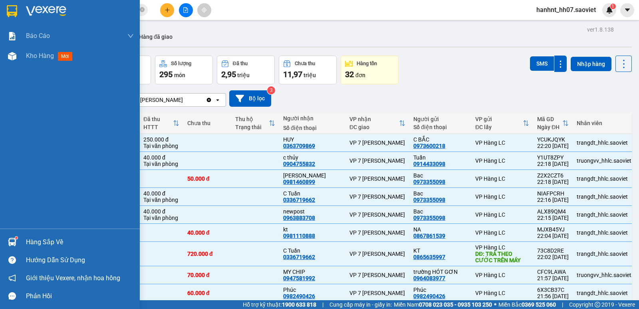
click at [14, 247] on div at bounding box center [12, 242] width 14 height 14
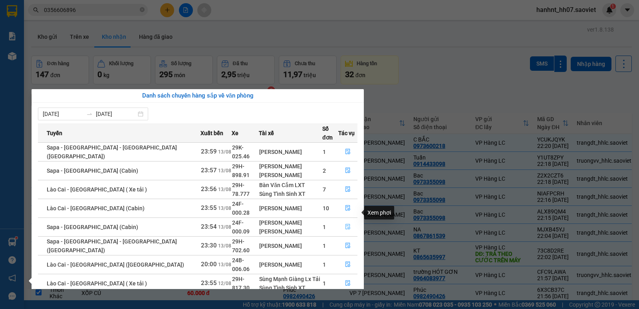
click at [350, 221] on button "button" at bounding box center [348, 227] width 18 height 13
